Goal: Information Seeking & Learning: Learn about a topic

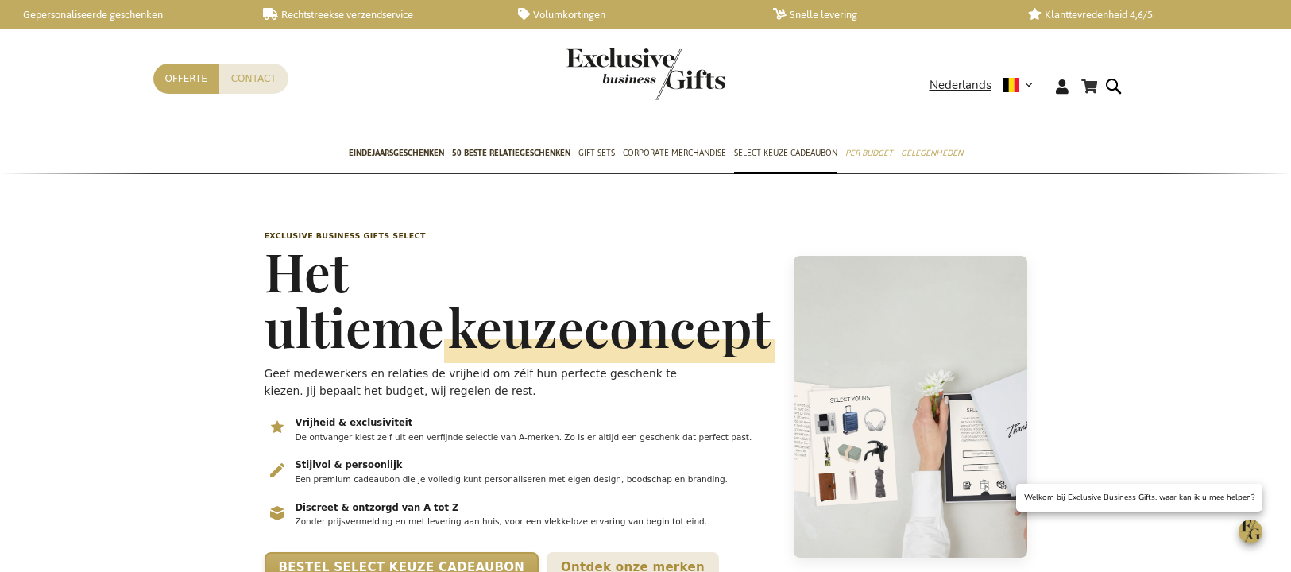
scroll to position [1, 0]
click at [444, 294] on span "keuzeconcept" at bounding box center [609, 327] width 330 height 71
click at [392, 270] on h1 "Het ultieme keuzeconcept" at bounding box center [520, 297] width 510 height 111
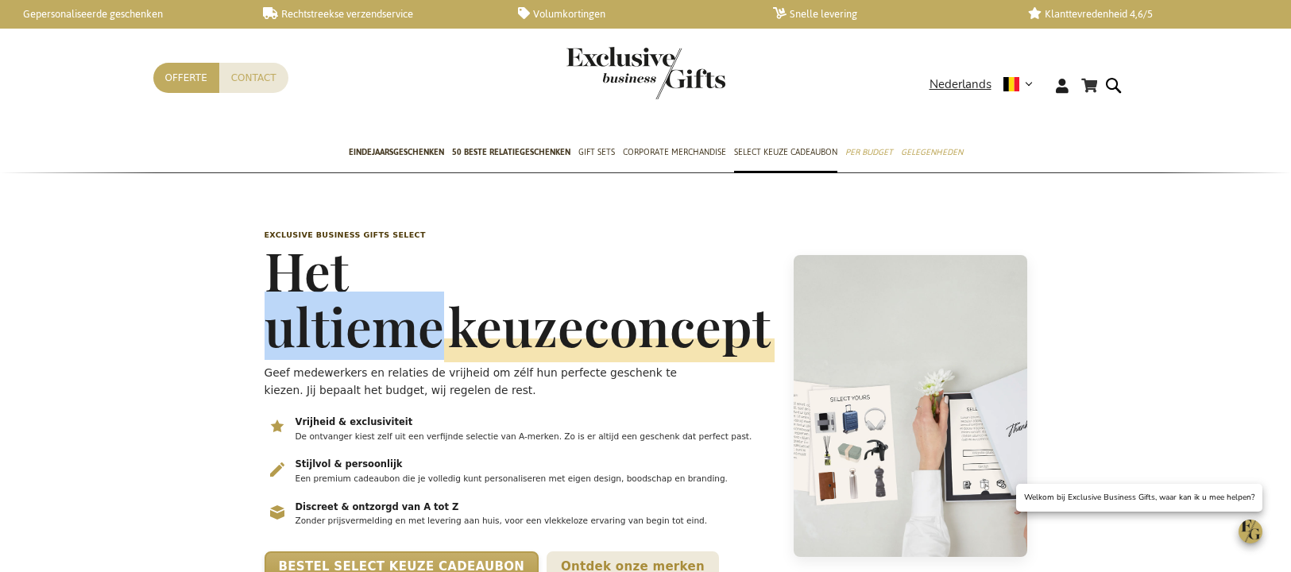
drag, startPoint x: 391, startPoint y: 269, endPoint x: 378, endPoint y: 271, distance: 12.8
click at [391, 269] on h1 "Het ultieme keuzeconcept" at bounding box center [520, 297] width 510 height 111
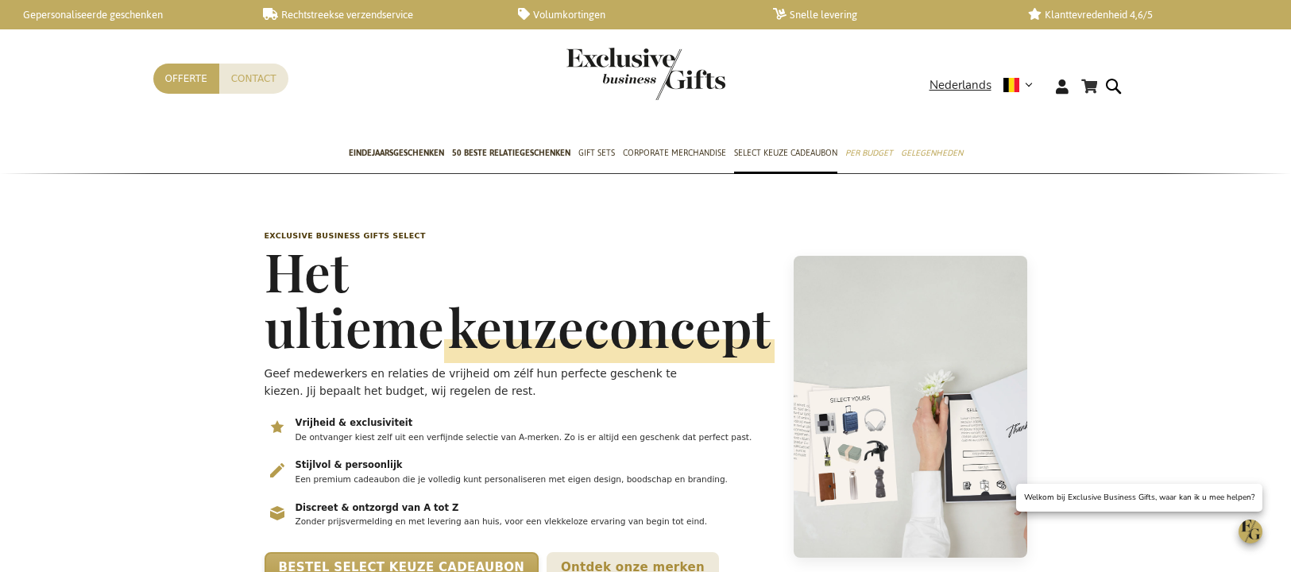
click at [281, 269] on h1 "Het ultieme keuzeconcept" at bounding box center [520, 298] width 510 height 111
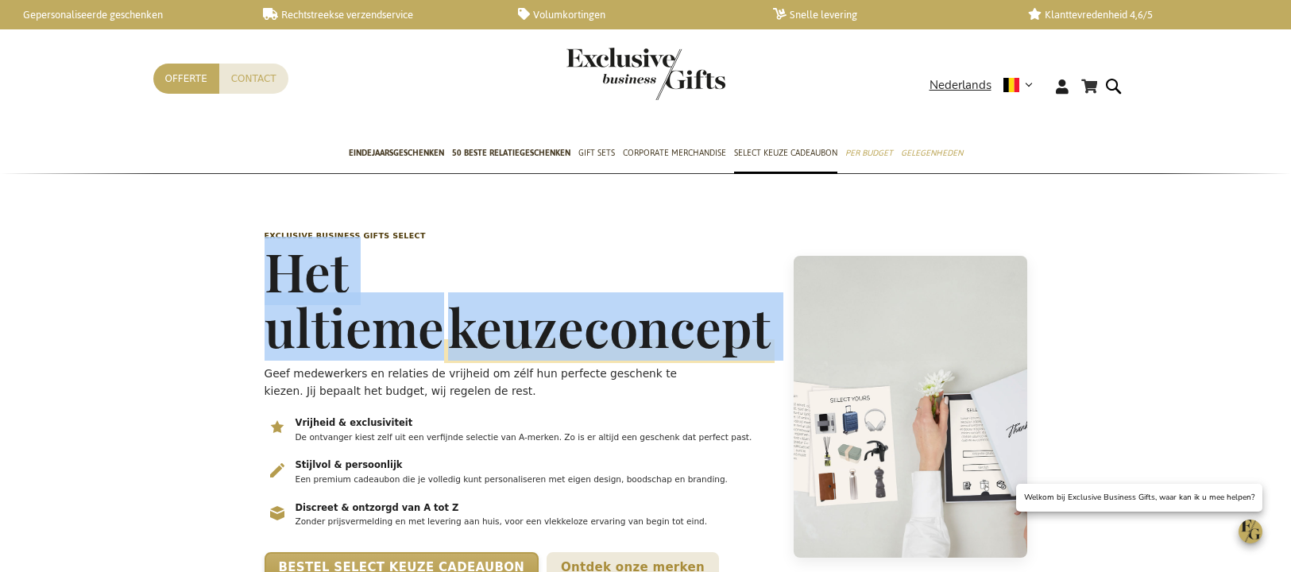
drag, startPoint x: 271, startPoint y: 269, endPoint x: 616, endPoint y: 358, distance: 356.9
click at [616, 358] on div "Exclusive Business Gifts Select Het ultieme keuzeconcept Geef medewerkers en re…" at bounding box center [520, 407] width 510 height 354
copy h1 "Het ultieme keuzeconcept"
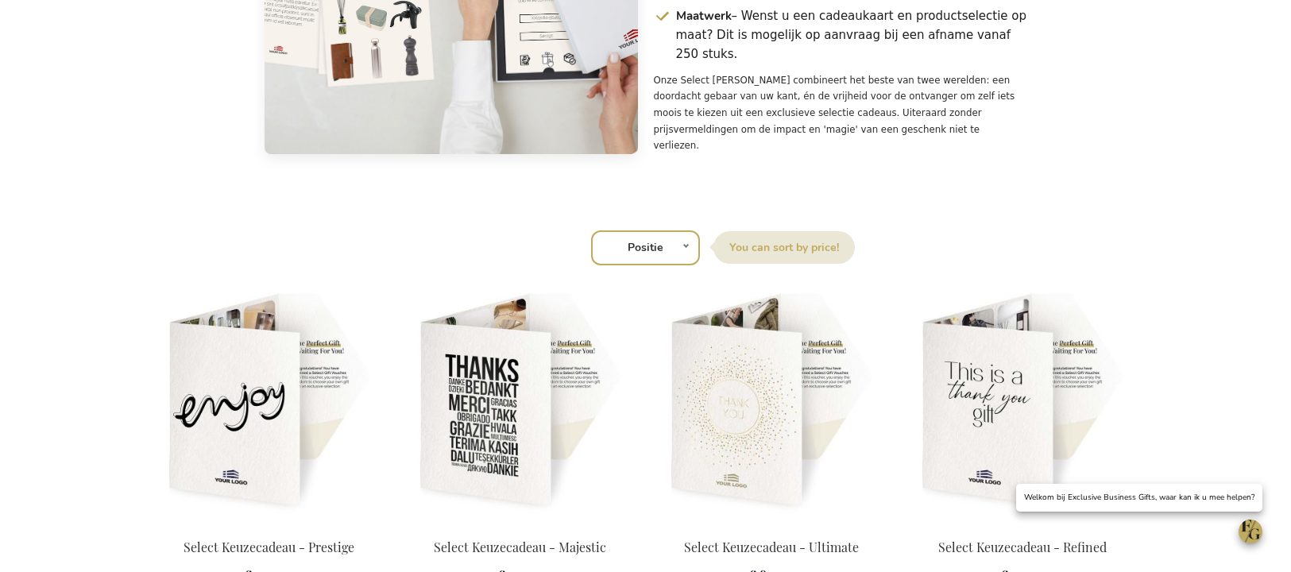
scroll to position [2102, 0]
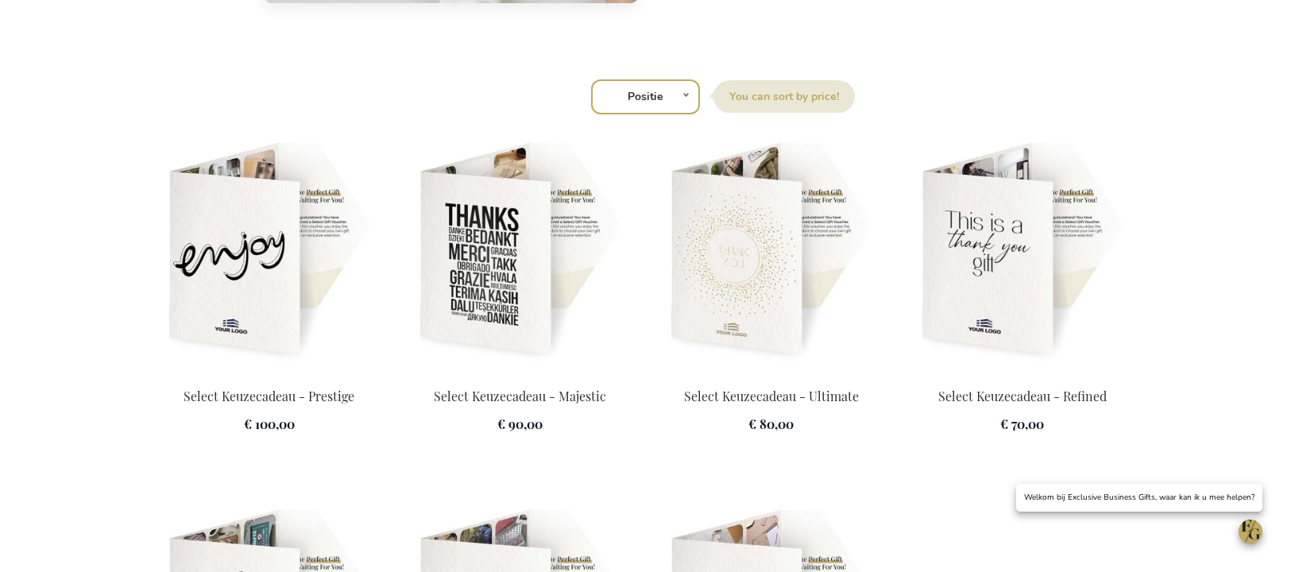
click at [504, 238] on img at bounding box center [520, 251] width 232 height 222
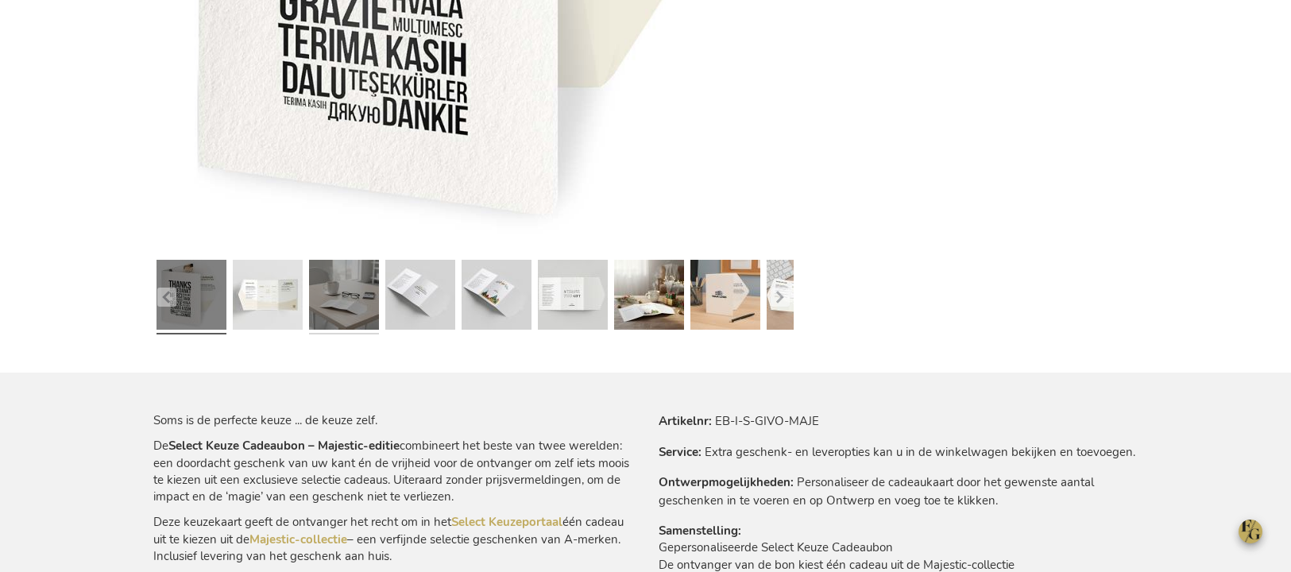
drag, startPoint x: 270, startPoint y: 303, endPoint x: 345, endPoint y: 298, distance: 74.9
click at [270, 303] on link at bounding box center [268, 296] width 70 height 87
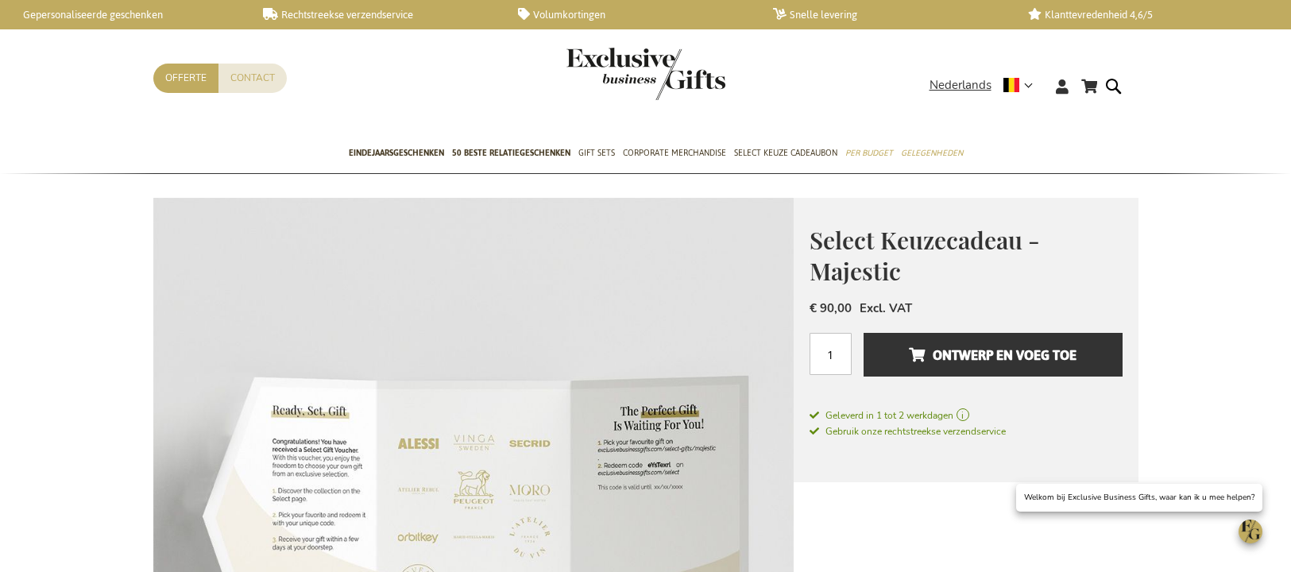
click at [635, 76] on img "store logo" at bounding box center [645, 74] width 159 height 52
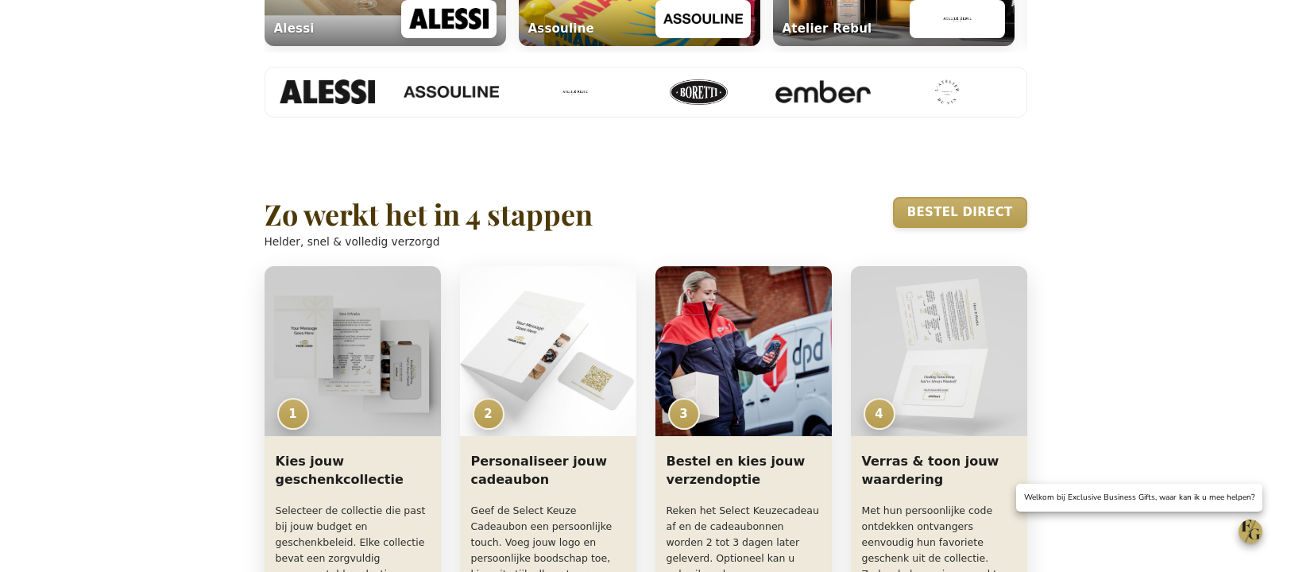
scroll to position [1228, 0]
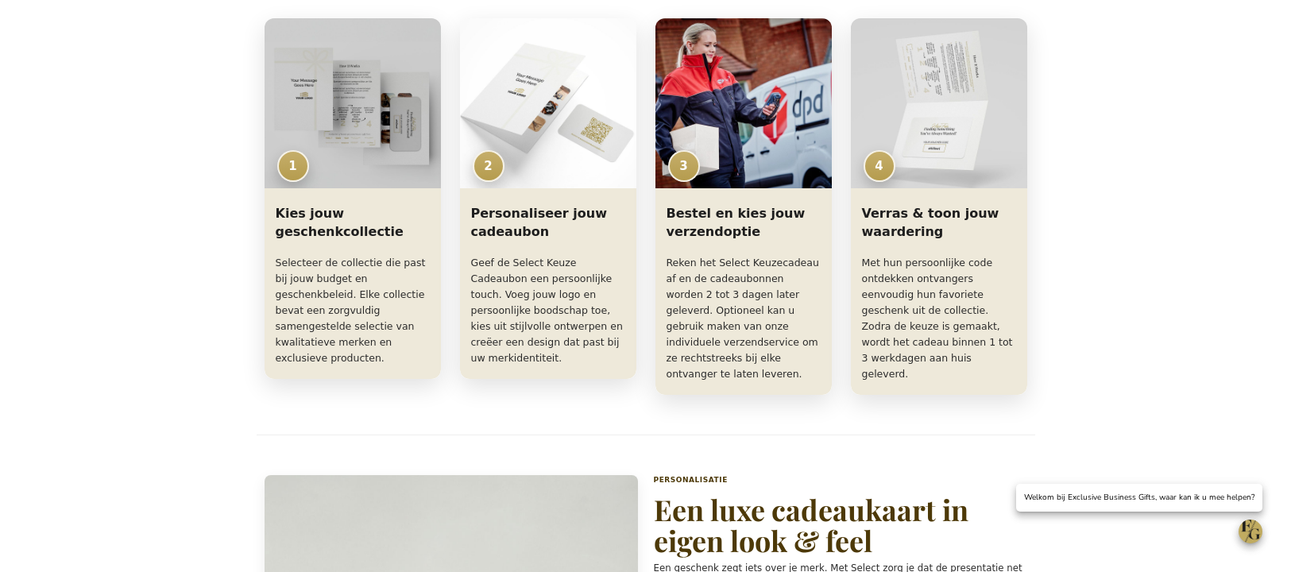
scroll to position [0, 0]
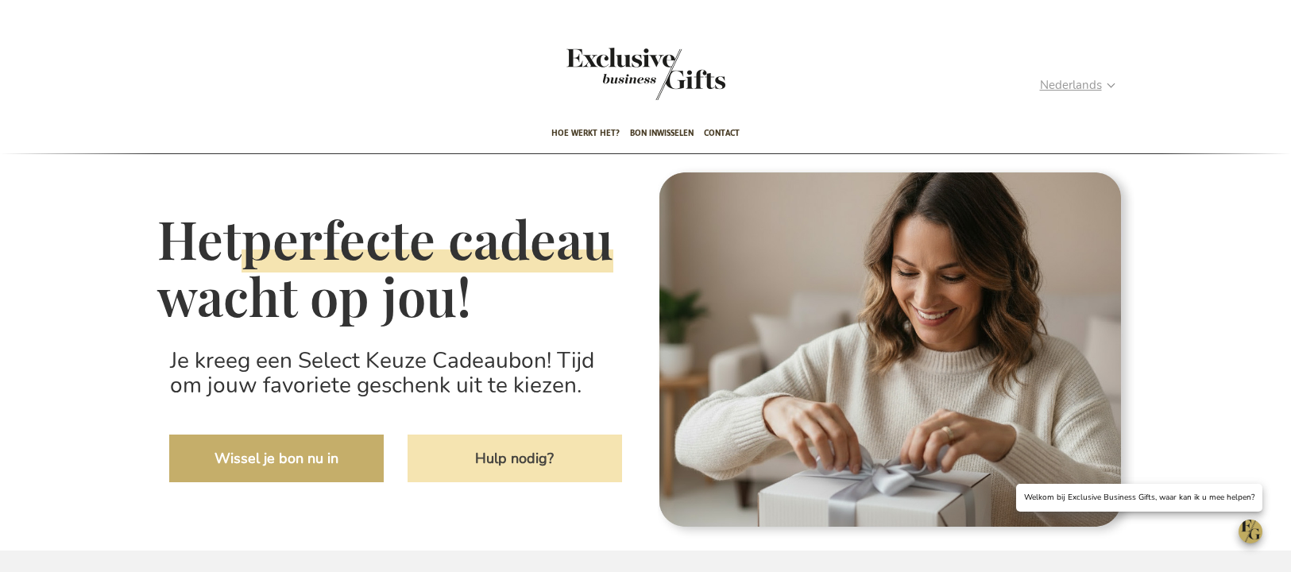
click at [1063, 87] on span "Nederlands" at bounding box center [1071, 85] width 62 height 18
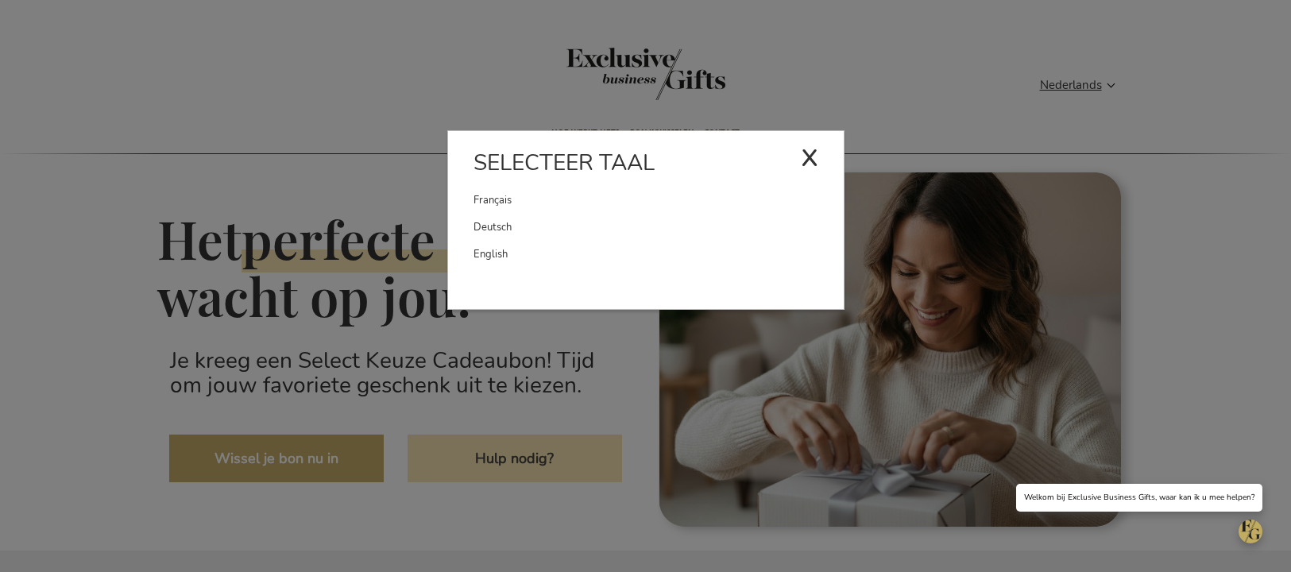
click at [568, 262] on link "English" at bounding box center [658, 254] width 370 height 27
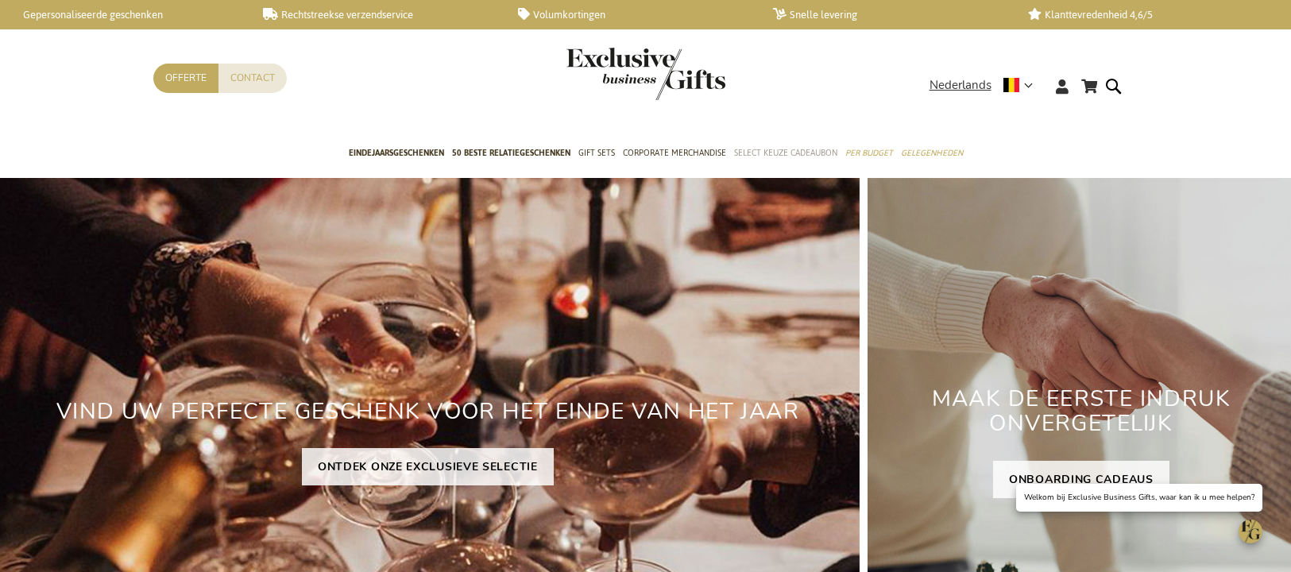
drag, startPoint x: 808, startPoint y: 148, endPoint x: 755, endPoint y: 144, distance: 53.4
click at [808, 148] on span "Select Keuze Cadeaubon" at bounding box center [785, 153] width 103 height 17
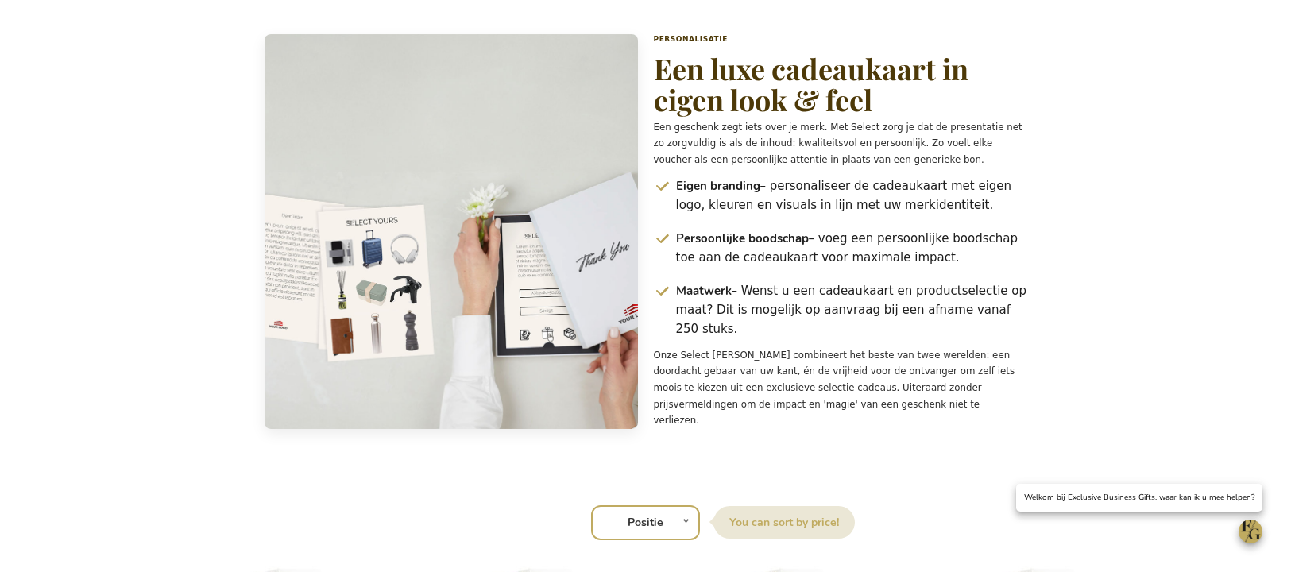
scroll to position [1692, 0]
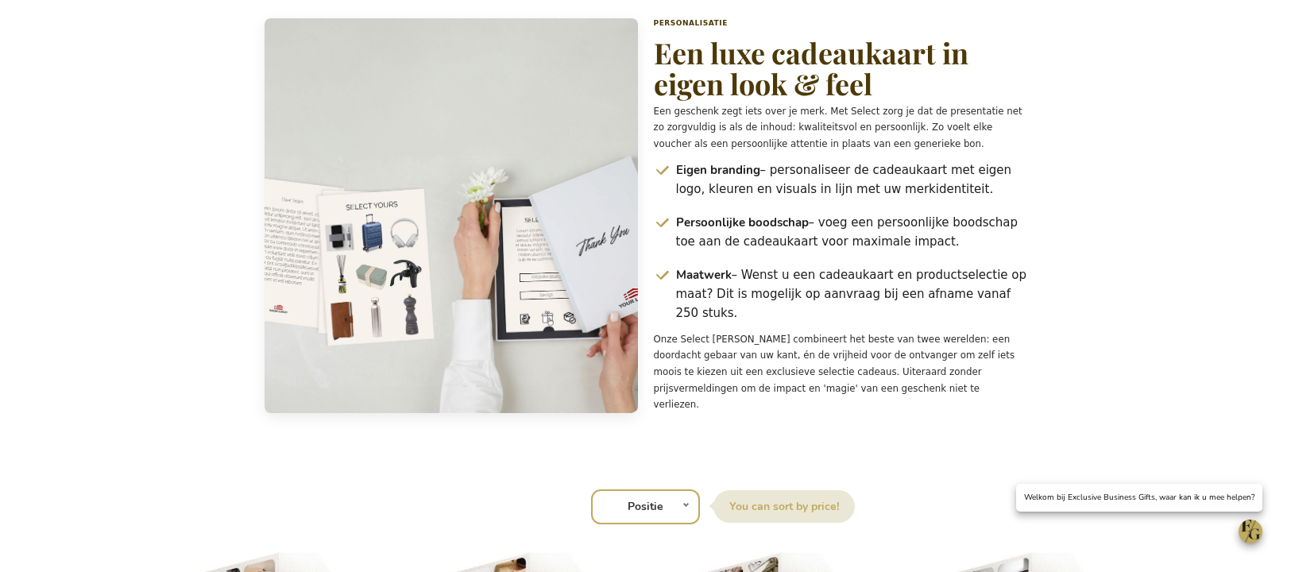
drag, startPoint x: 714, startPoint y: 114, endPoint x: 886, endPoint y: 114, distance: 171.6
click at [887, 100] on h2 "Een luxe cadeaukaart in eigen look & feel" at bounding box center [840, 68] width 373 height 63
